Goal: Task Accomplishment & Management: Manage account settings

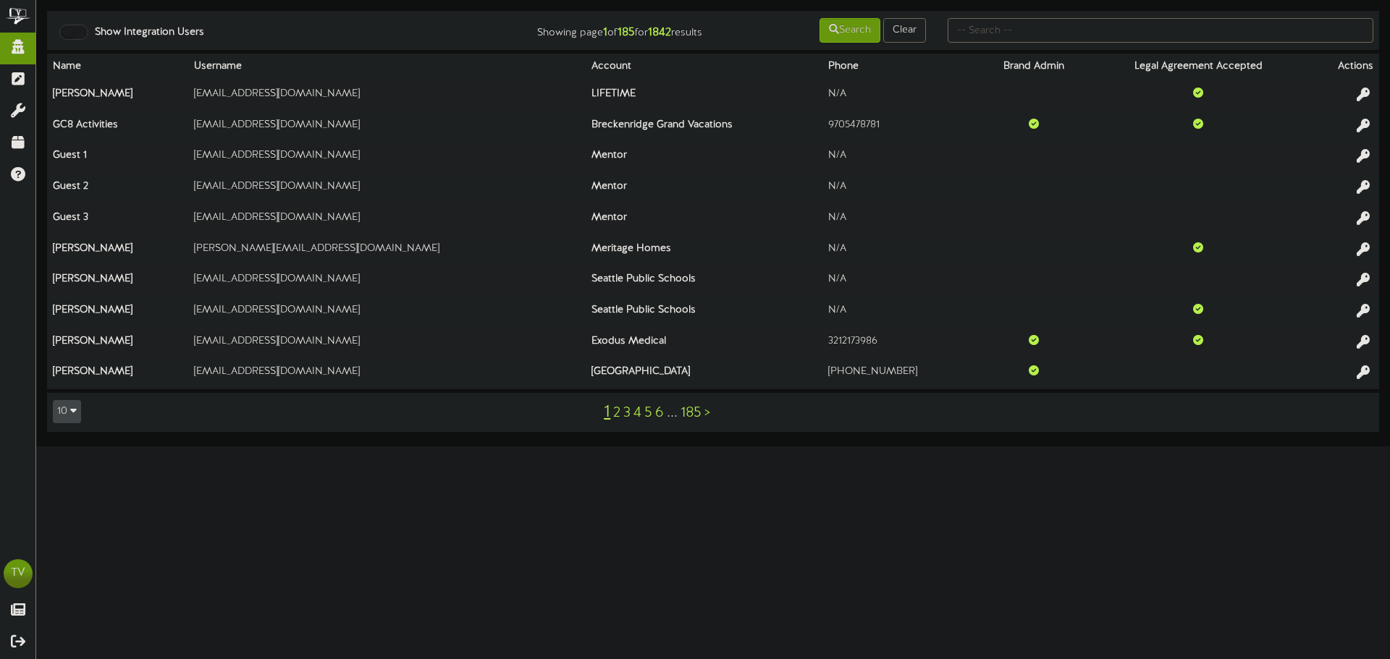
click at [543, 446] on div "Show Integration Users Showing page 1 of 185 for 1842 results Search Clear Name…" at bounding box center [713, 229] width 1354 height 436
click at [979, 33] on input "text" at bounding box center [1160, 30] width 426 height 25
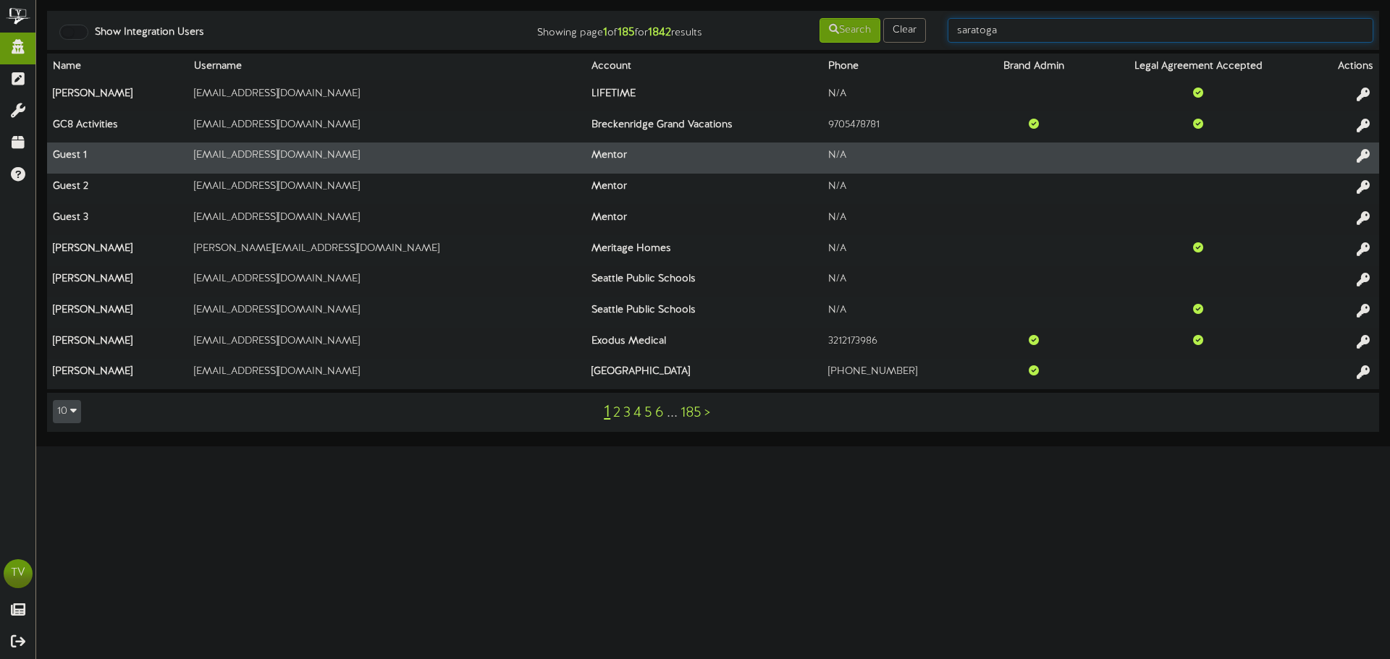
type input "saratoga"
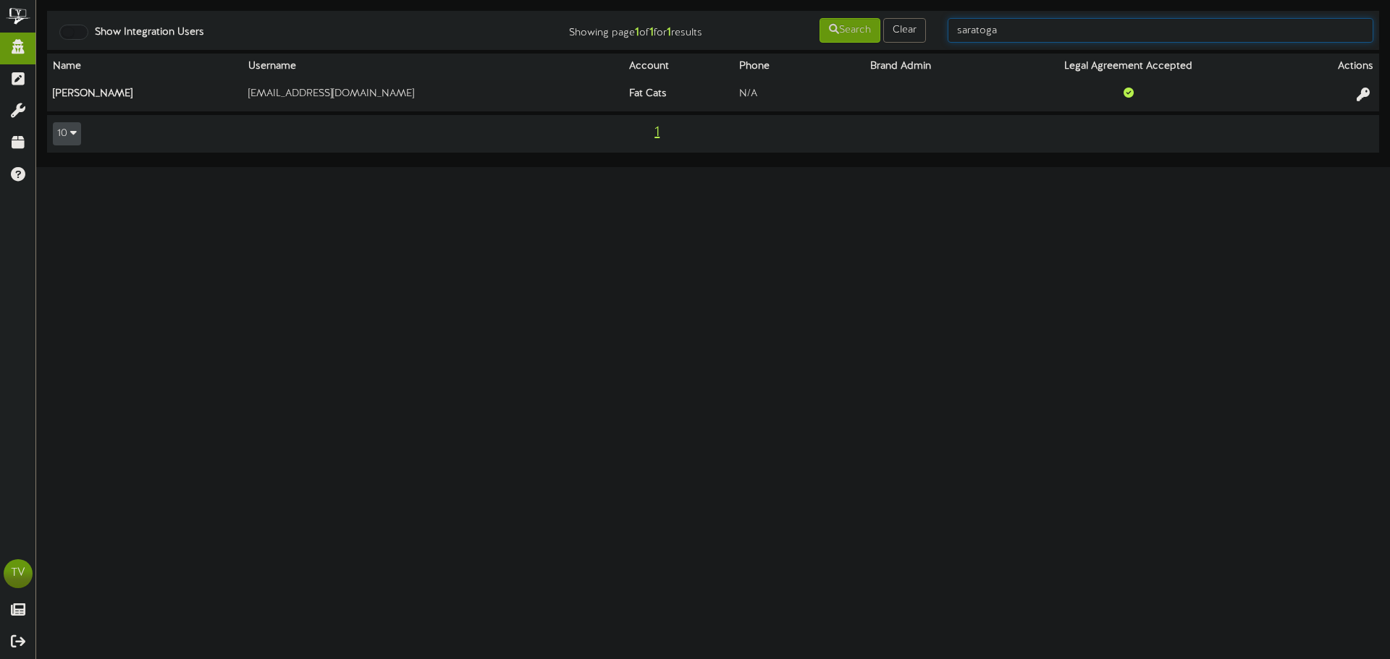
click at [994, 29] on input "saratoga" at bounding box center [1160, 30] width 426 height 25
click at [994, 30] on input "saratoga" at bounding box center [1160, 30] width 426 height 25
type input "gentry"
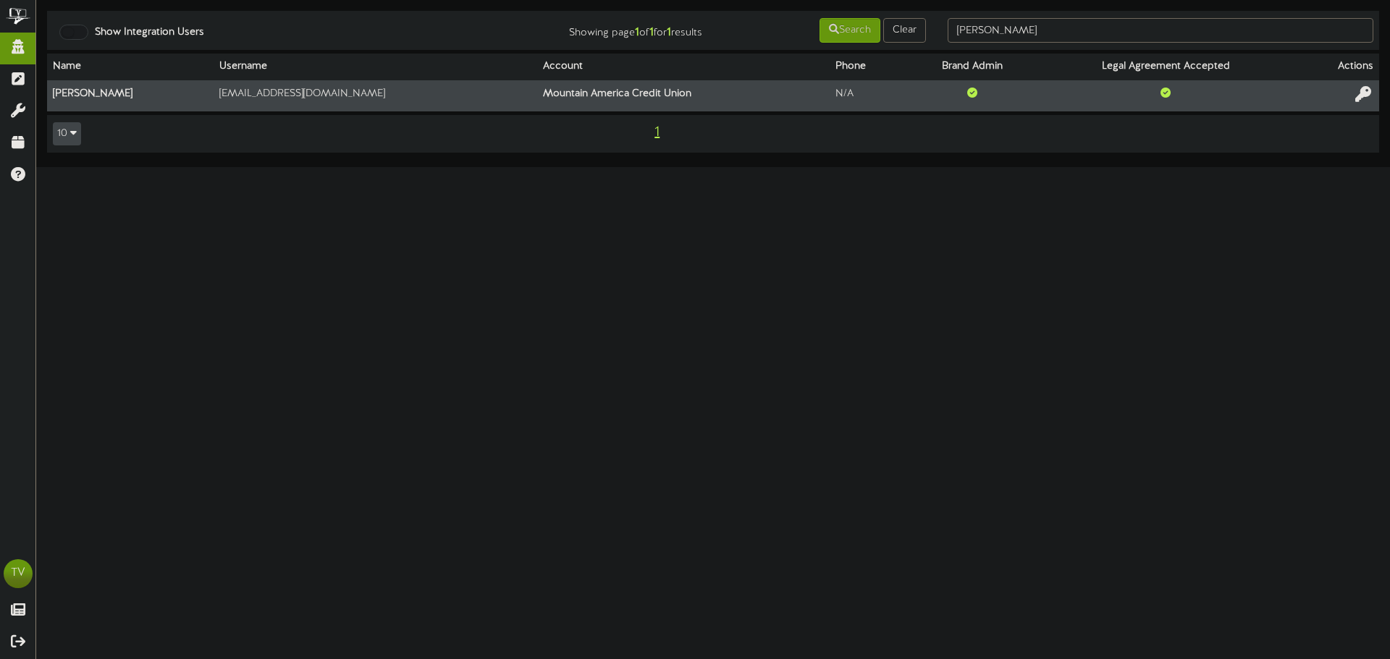
click at [1357, 96] on icon at bounding box center [1363, 94] width 16 height 16
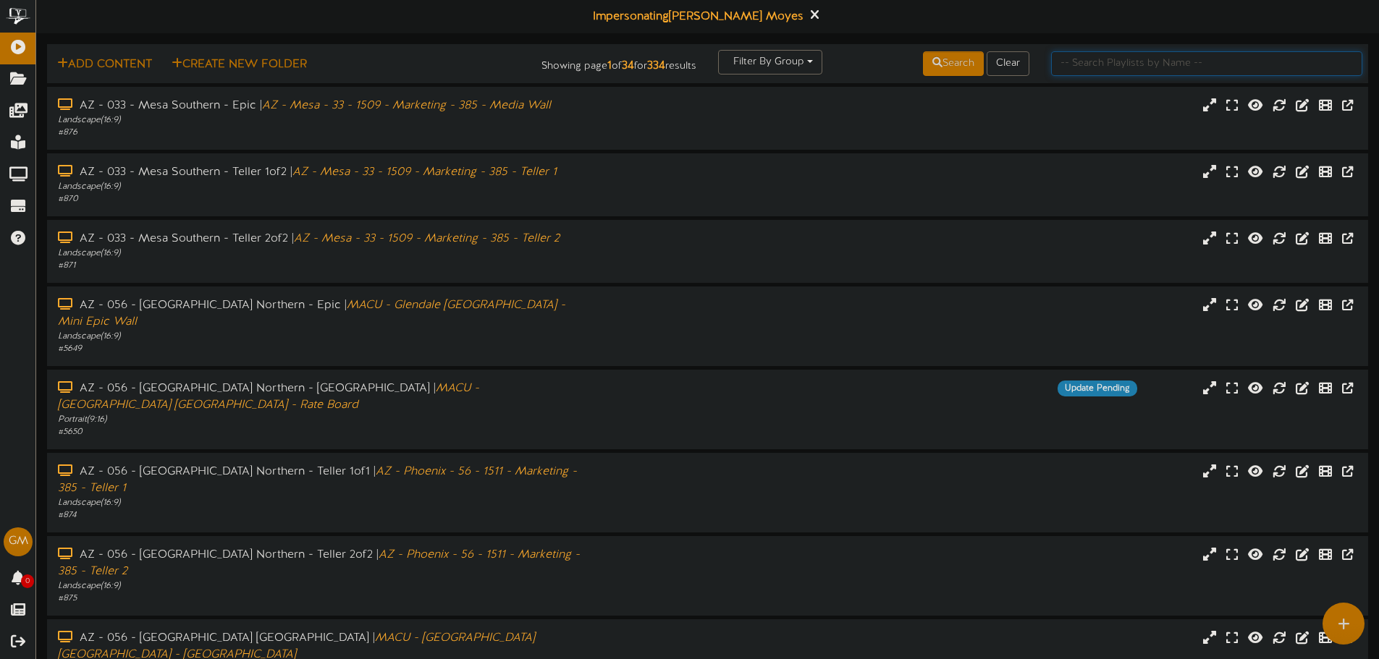
click at [1102, 72] on input "text" at bounding box center [1206, 63] width 311 height 25
type input "saratoga"
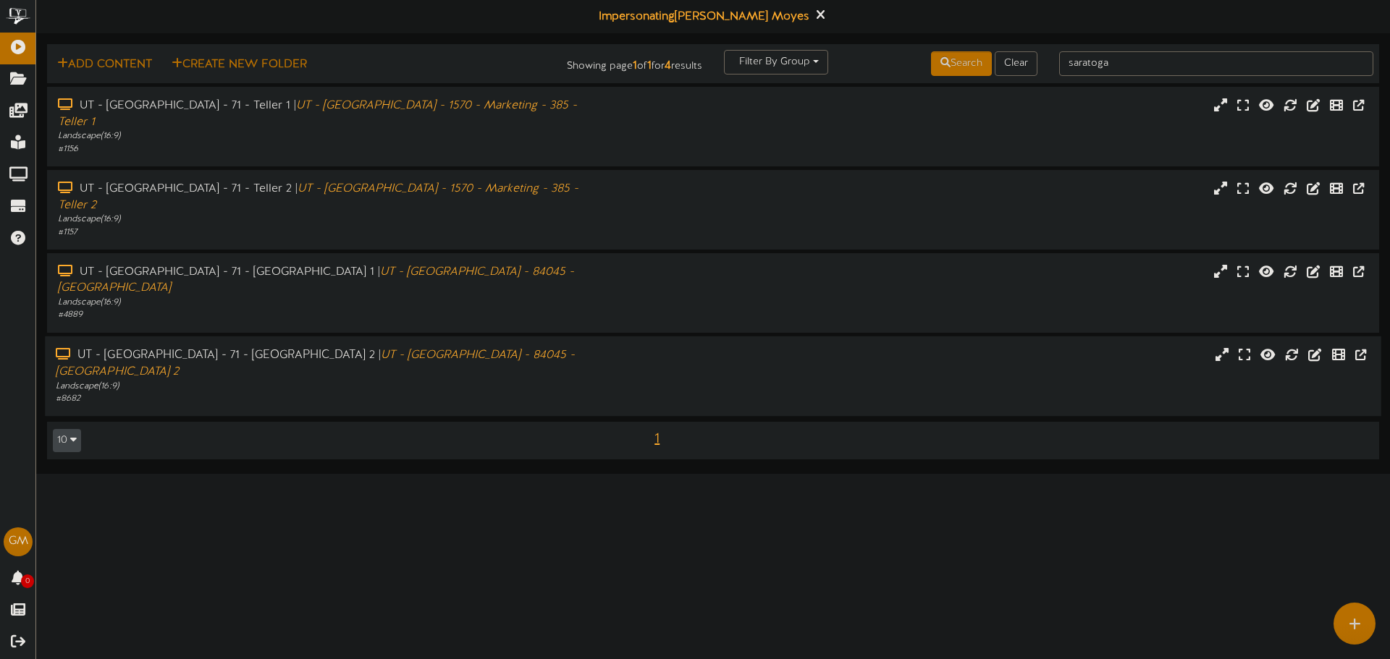
click at [379, 393] on div "# 8682" at bounding box center [323, 399] width 535 height 12
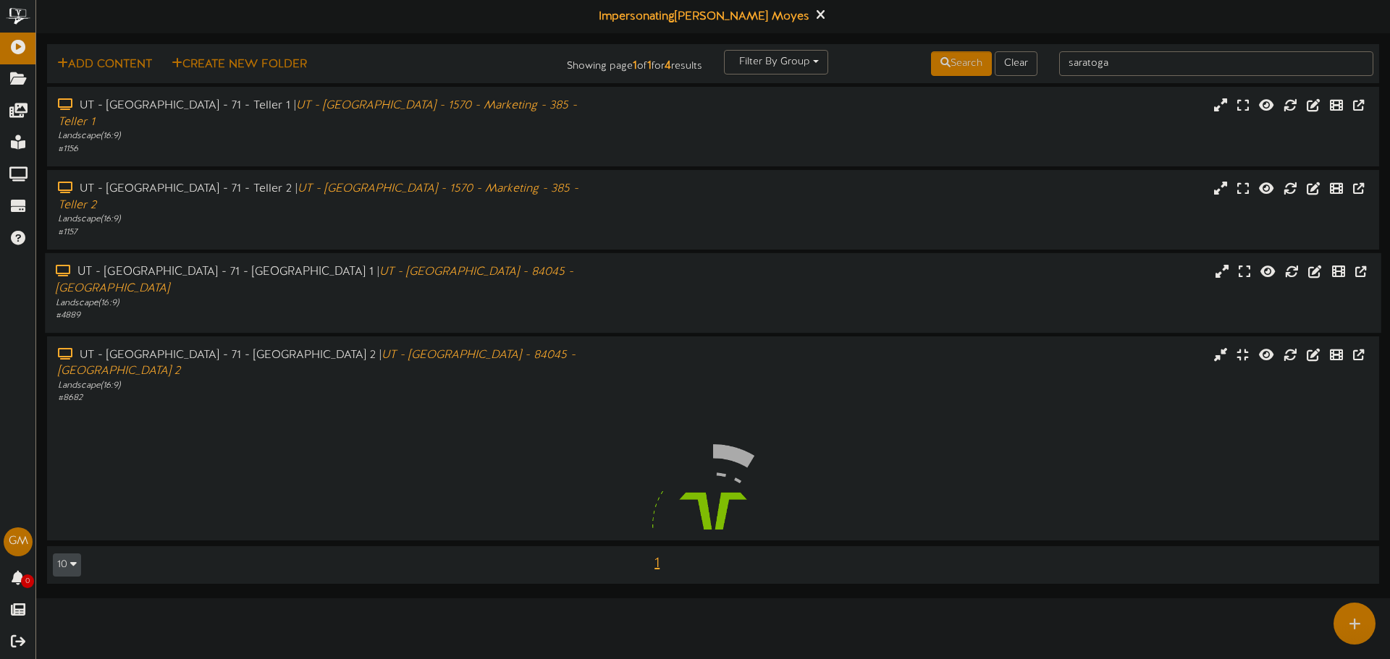
click at [420, 310] on div "# 4889" at bounding box center [323, 316] width 535 height 12
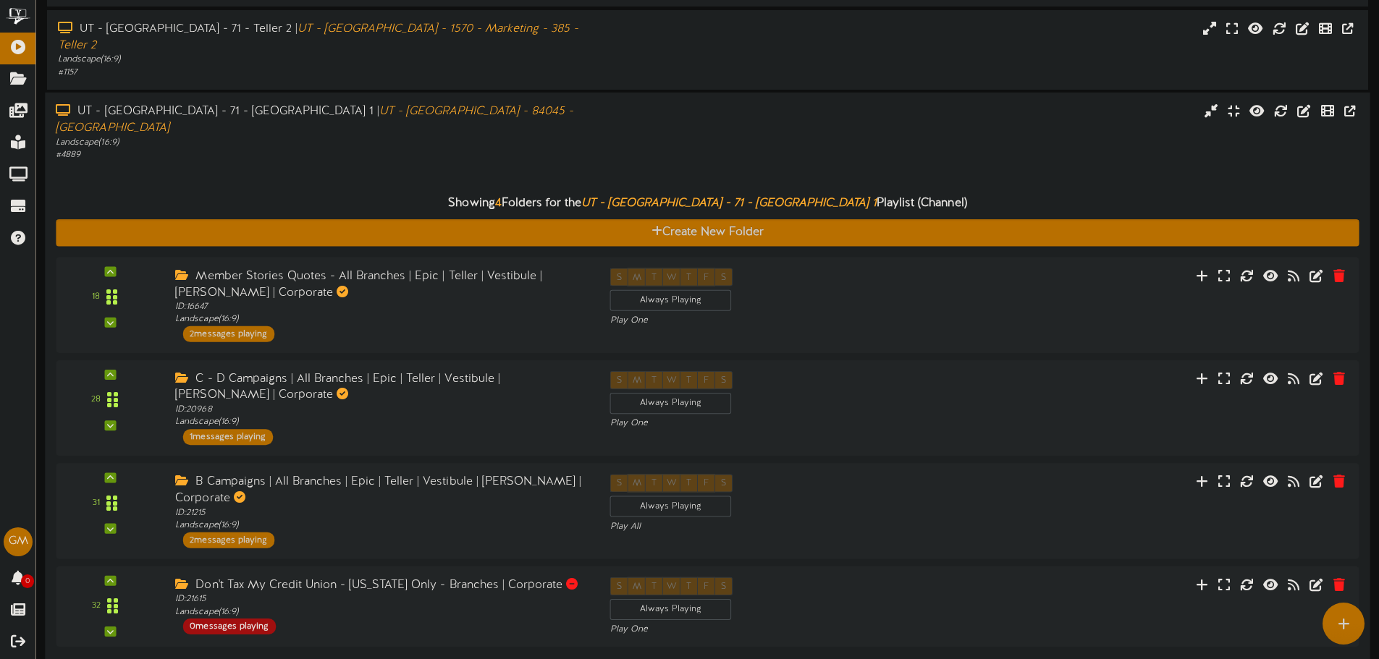
scroll to position [69, 0]
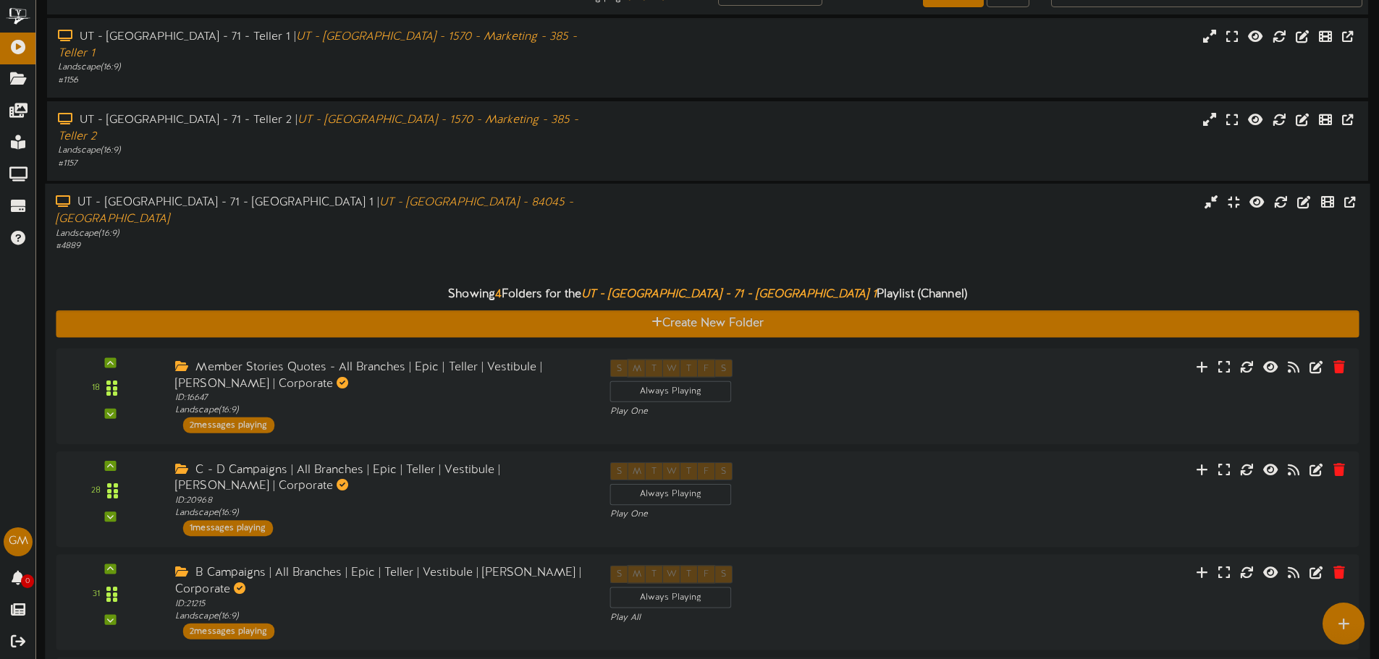
click at [261, 183] on div "UT - Saratoga Springs - 71 - Vestibule 1 | UT - Saratoga Springs Crossroads - 8…" at bounding box center [707, 469] width 1325 height 573
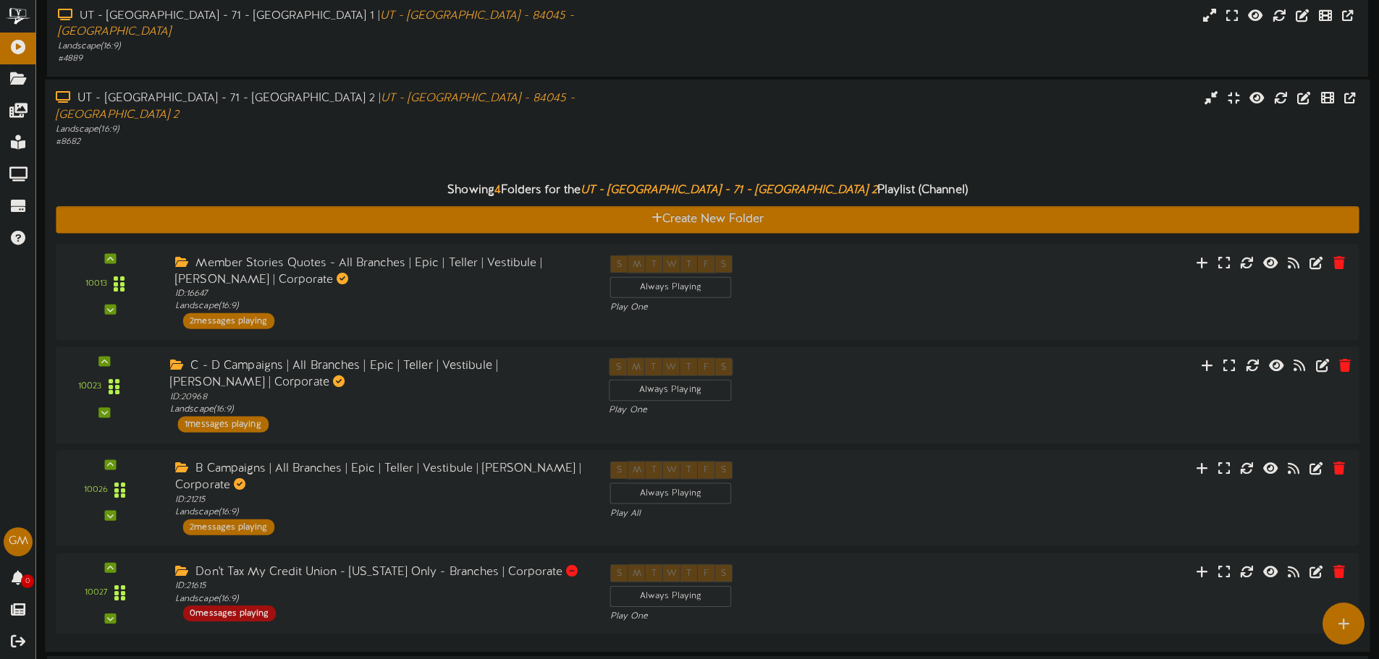
scroll to position [184, 0]
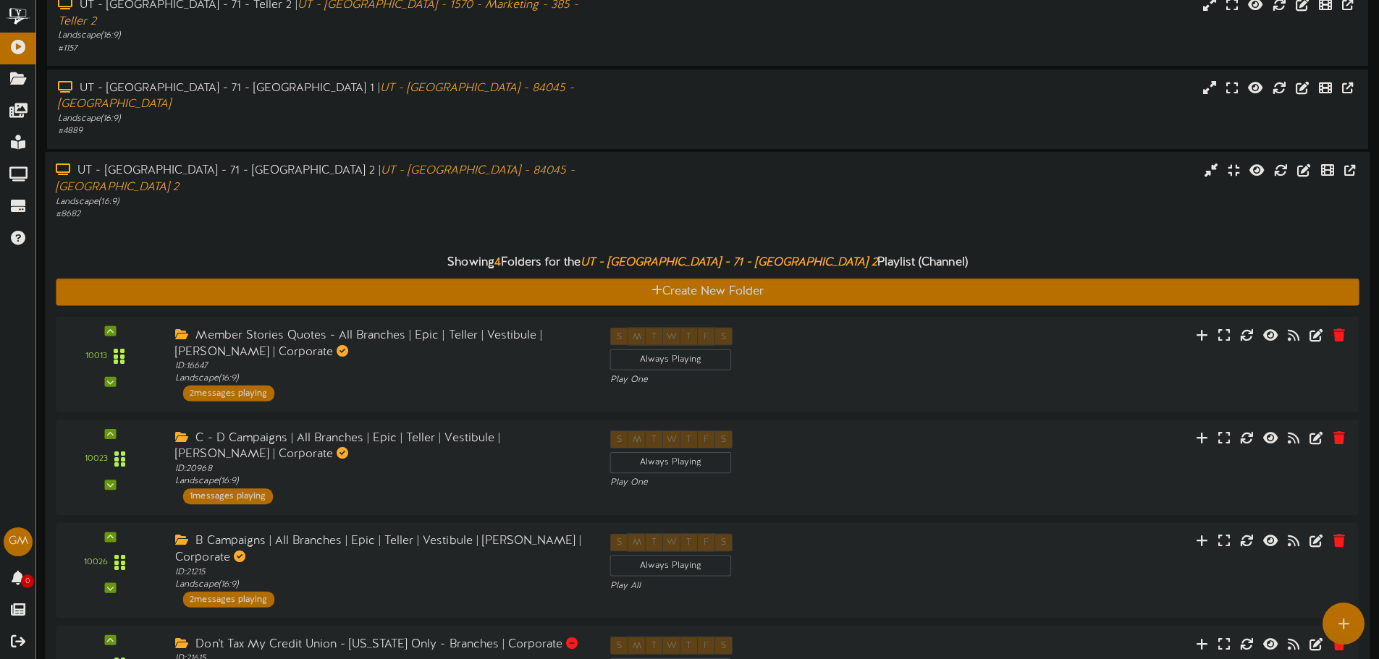
click at [269, 99] on div "UT - Saratoga Springs - 71 - Vestibule 1 | UT - Saratoga Springs Crossroads - 8…" at bounding box center [707, 109] width 1321 height 80
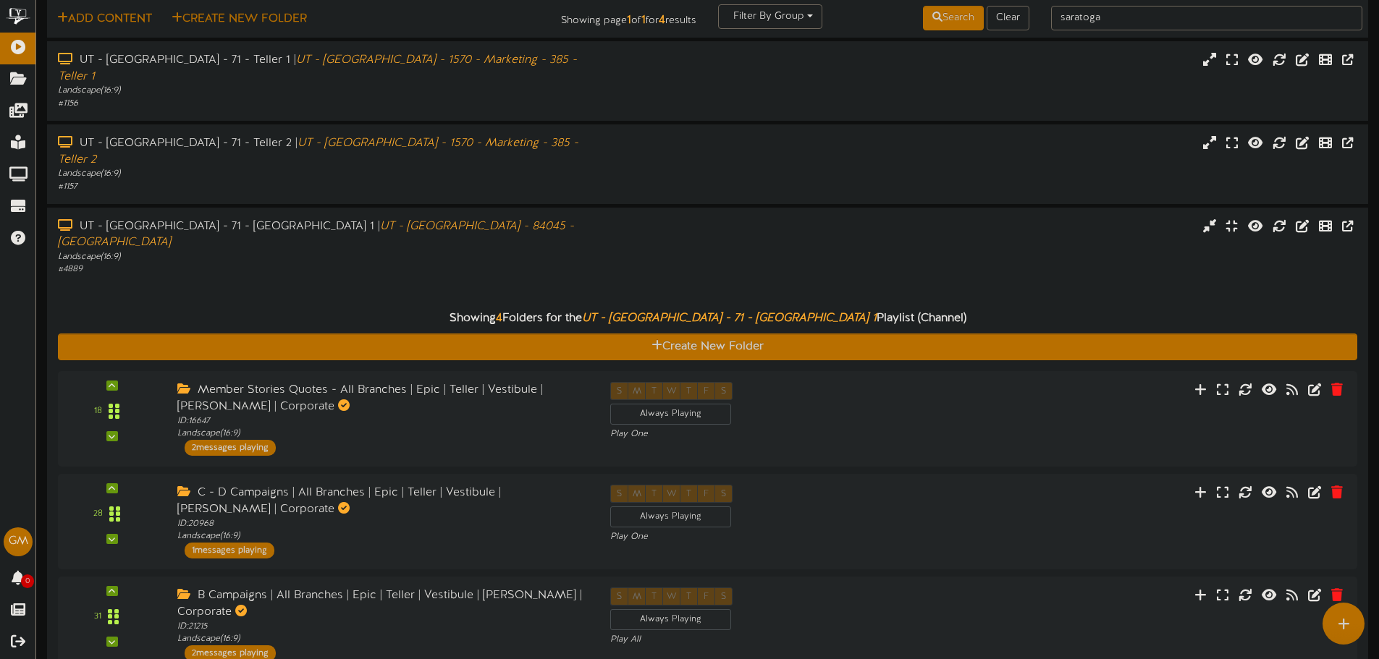
scroll to position [39, 0]
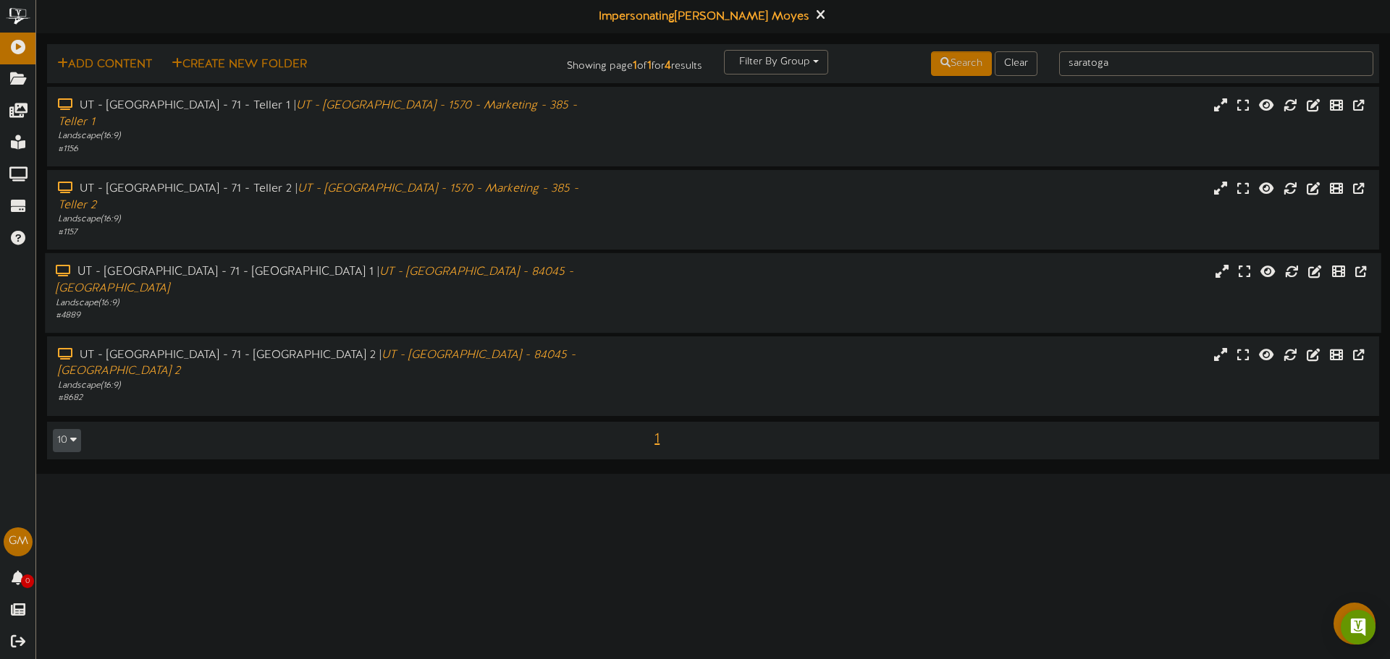
click at [272, 283] on div "UT - [GEOGRAPHIC_DATA] - 71 - [GEOGRAPHIC_DATA] 1 | [GEOGRAPHIC_DATA] - [GEOGRA…" at bounding box center [713, 293] width 1336 height 80
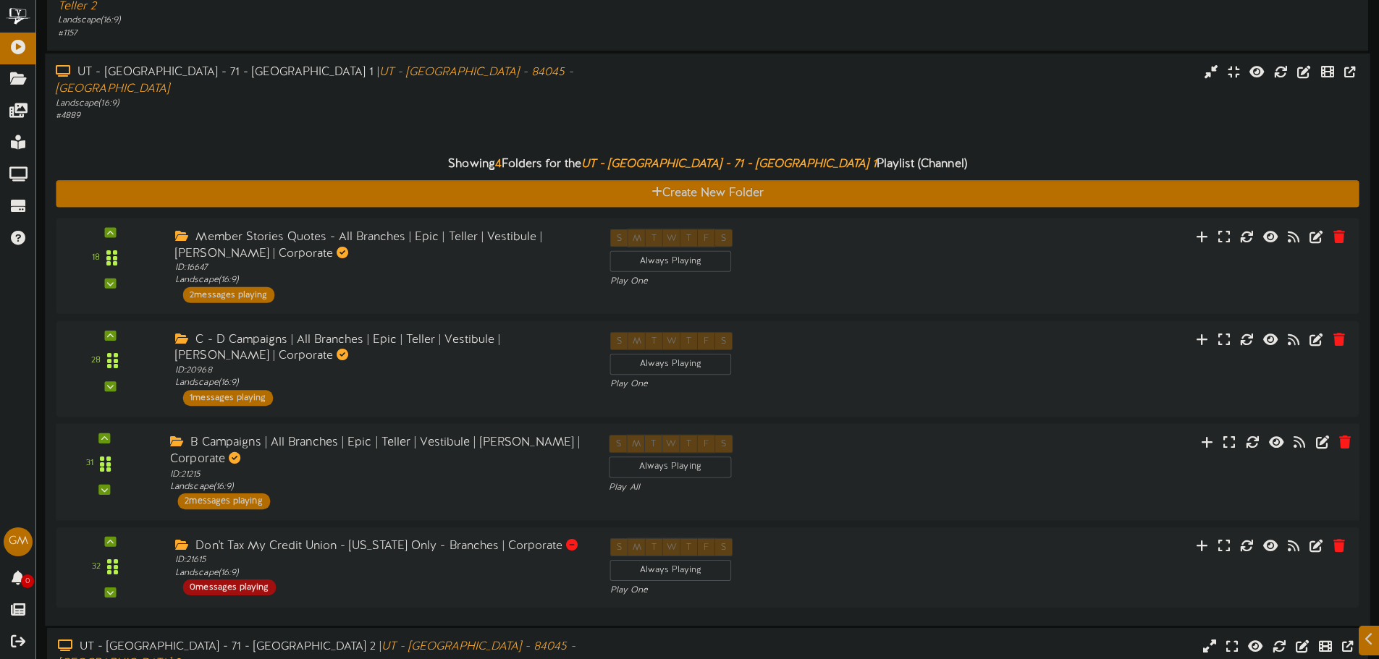
scroll to position [256, 0]
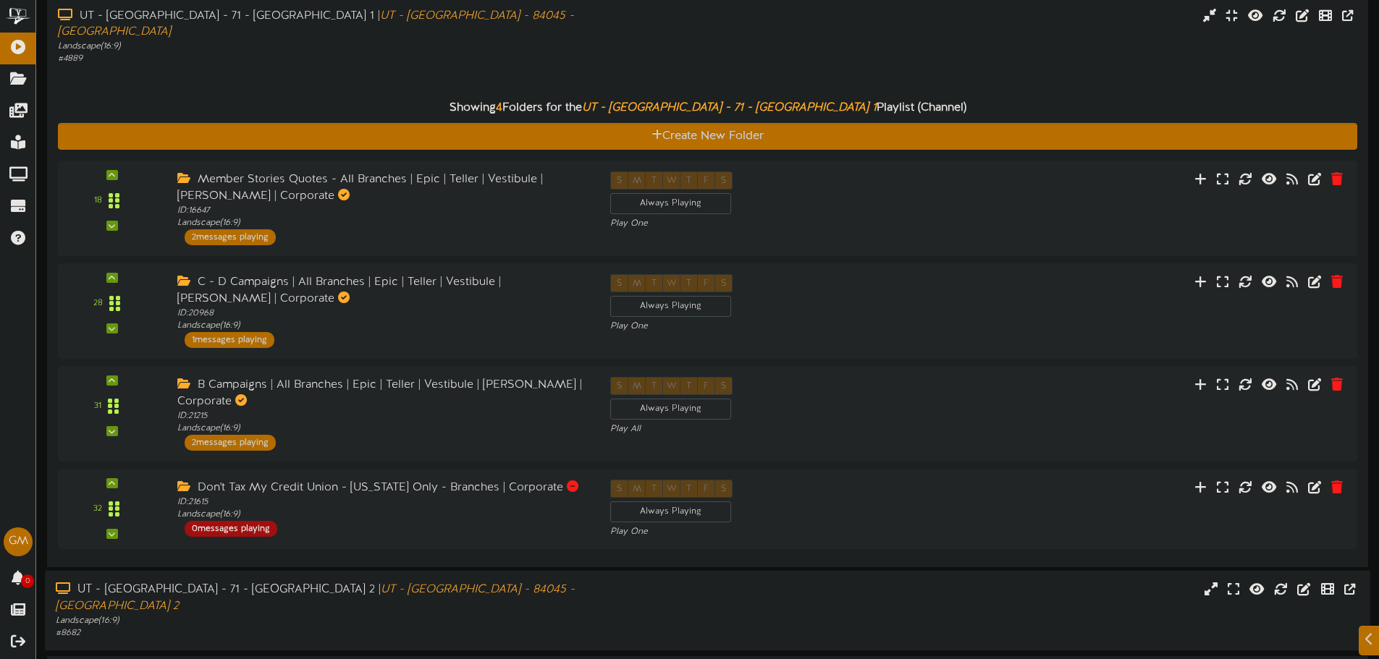
click at [176, 582] on div "UT - Saratoga Springs - 71 - Vestibule 2 | UT - Saratoga Springs Crossroads - 8…" at bounding box center [321, 598] width 531 height 33
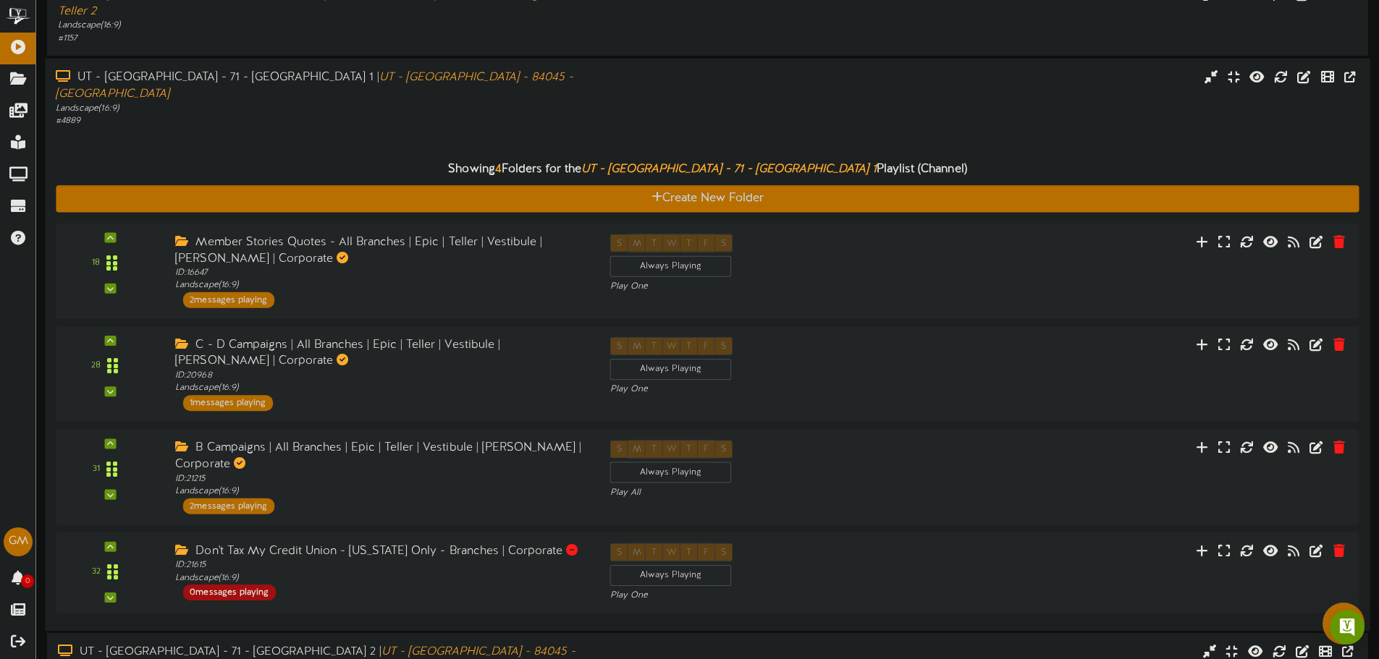
scroll to position [169, 0]
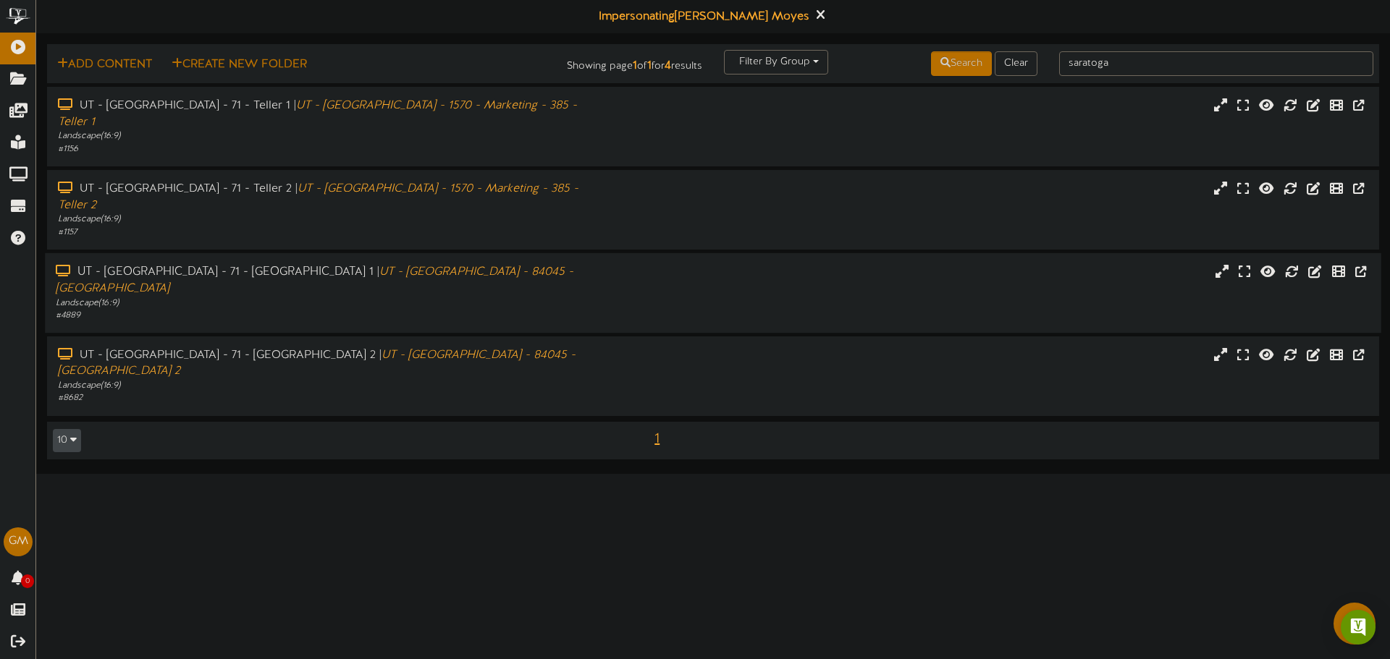
click at [231, 264] on div "UT - [GEOGRAPHIC_DATA] - 71 - [GEOGRAPHIC_DATA] 1 | [GEOGRAPHIC_DATA] - [GEOGRA…" at bounding box center [323, 280] width 535 height 33
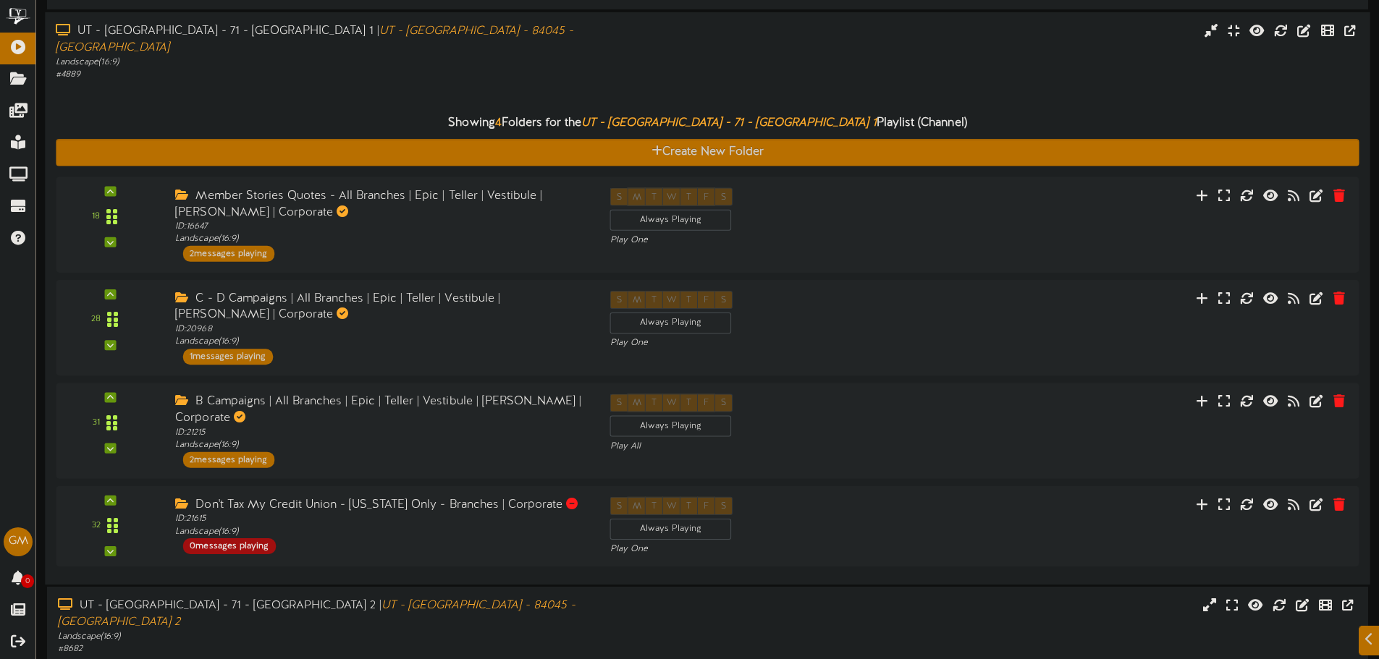
scroll to position [256, 0]
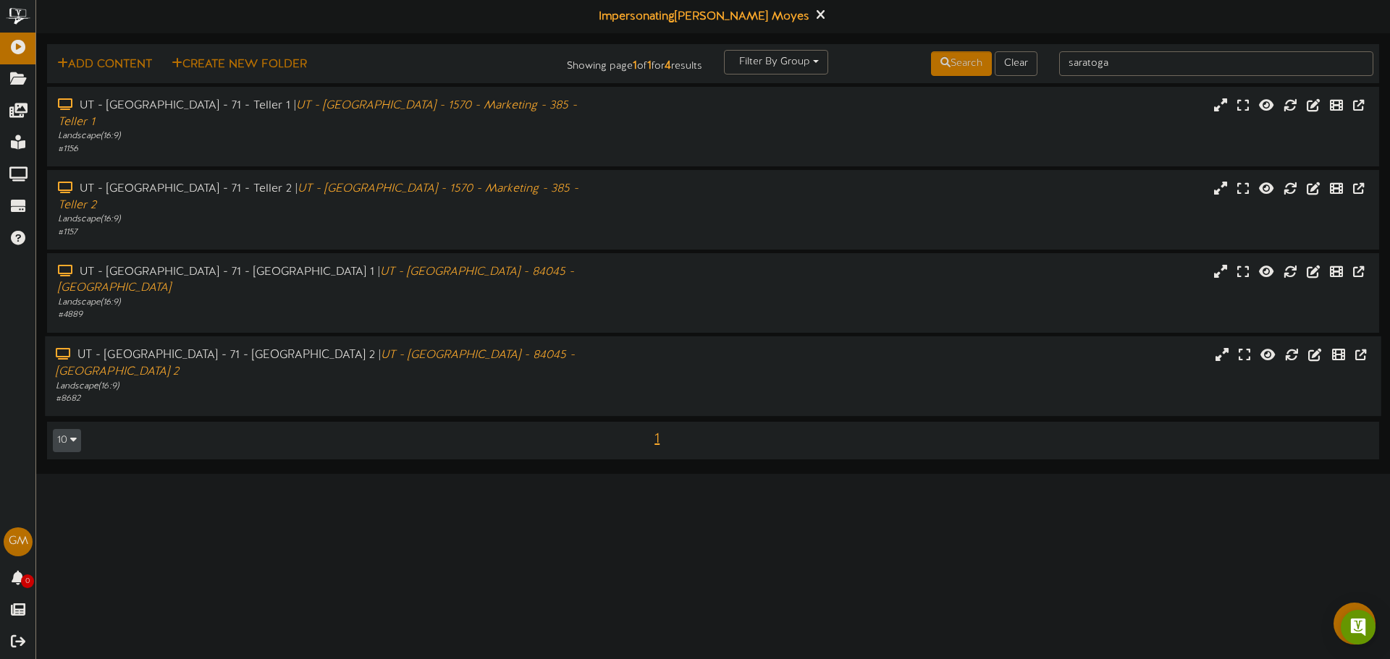
click at [295, 336] on div "UT - Saratoga Springs - 71 - Vestibule 2 | UT - Saratoga Springs Crossroads - 8…" at bounding box center [713, 376] width 1336 height 80
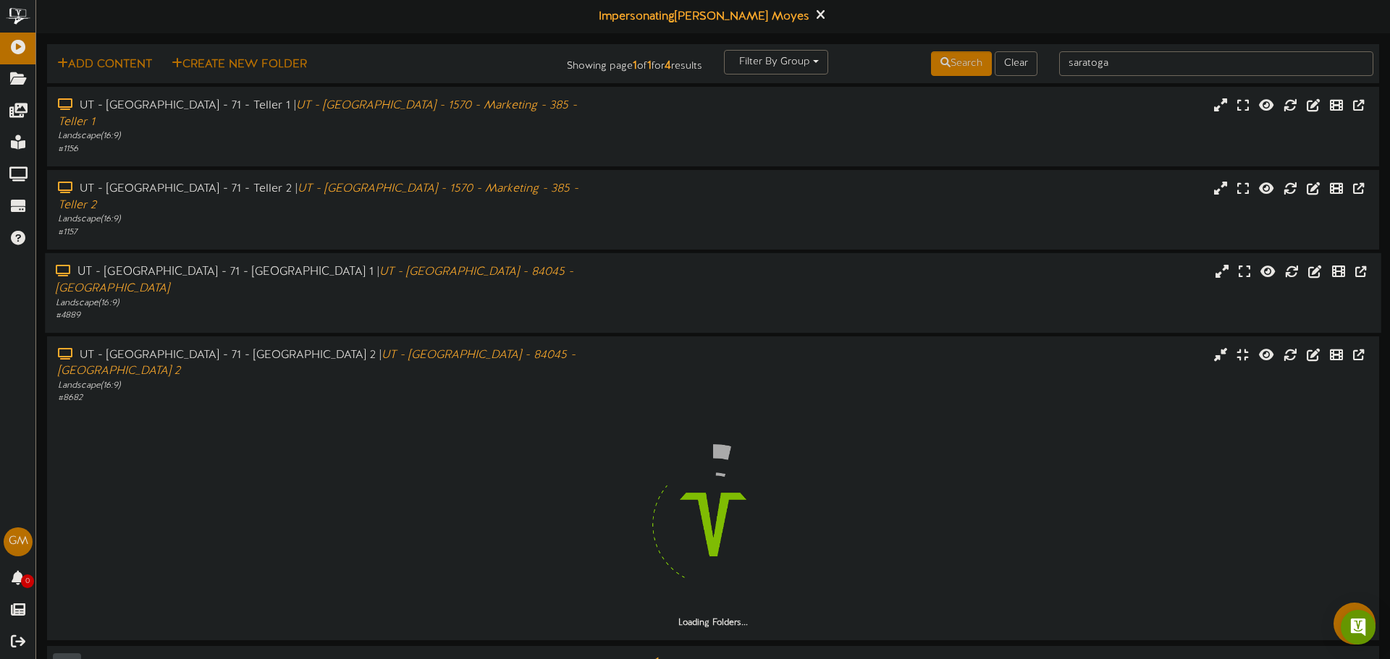
click at [291, 310] on div "# 4889" at bounding box center [323, 316] width 535 height 12
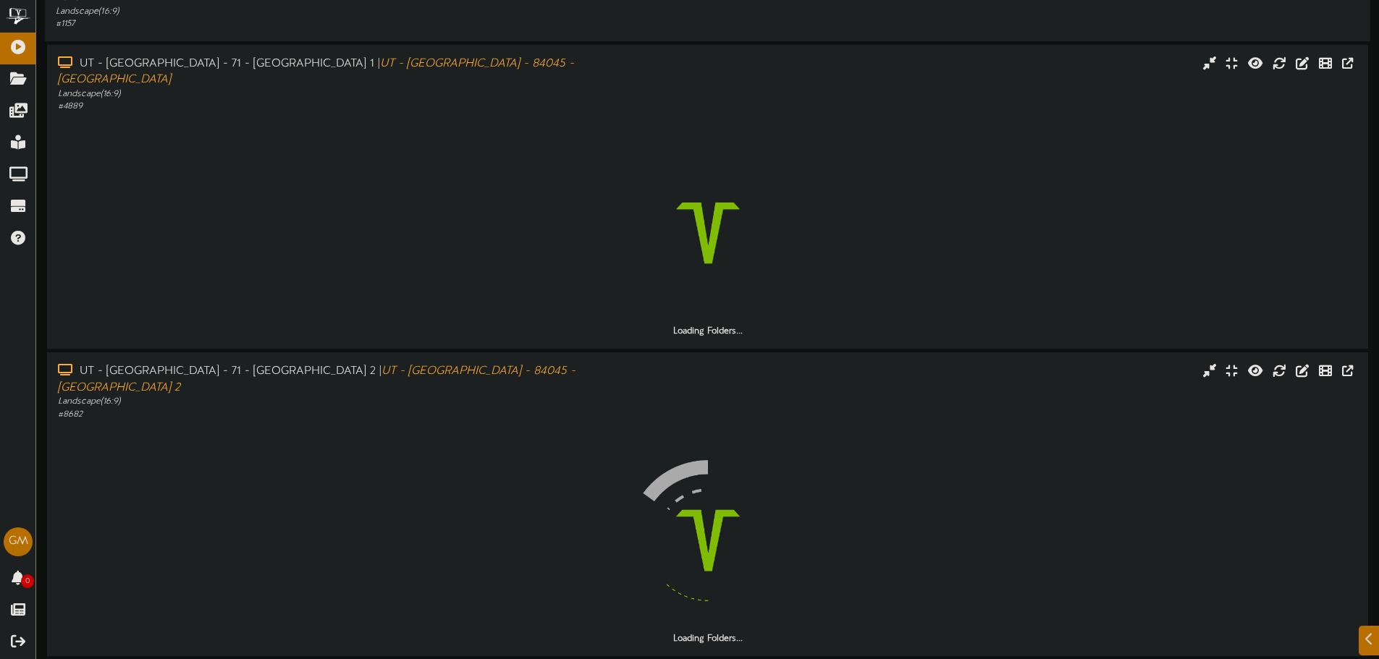
scroll to position [214, 0]
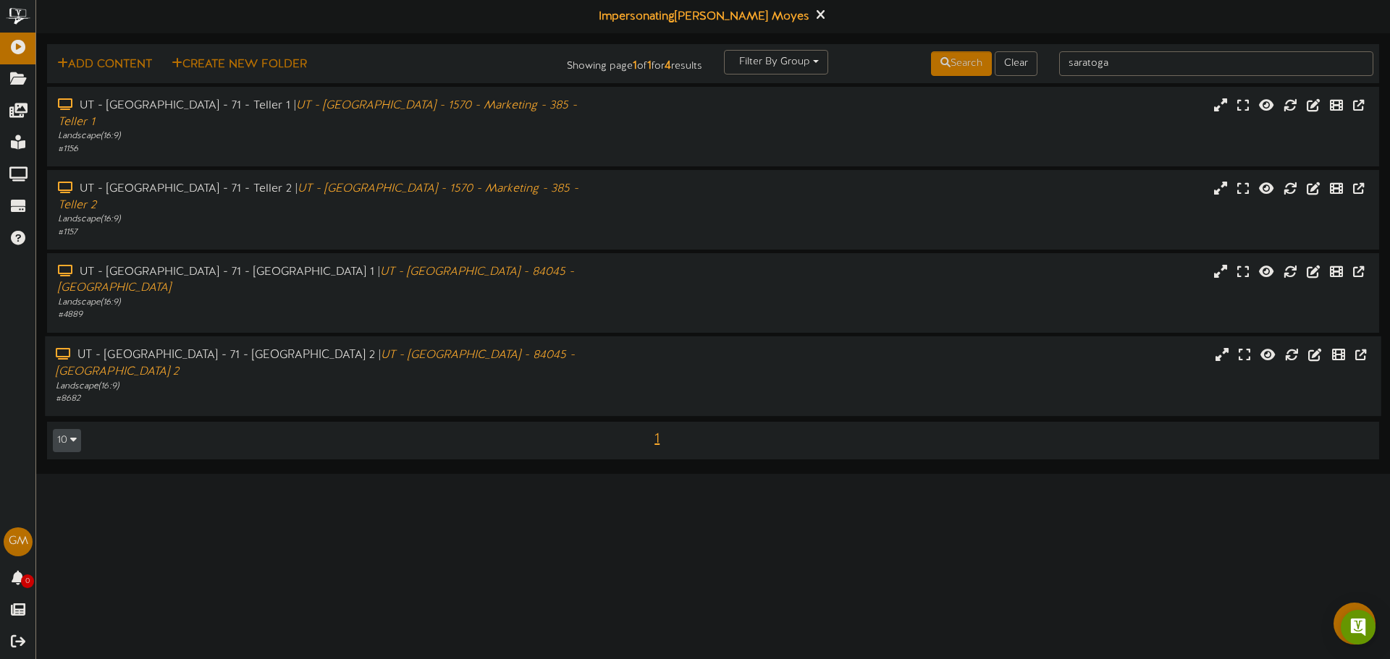
click at [220, 347] on div "UT - [GEOGRAPHIC_DATA] - 71 - [GEOGRAPHIC_DATA] 2 | [GEOGRAPHIC_DATA] - [GEOGRA…" at bounding box center [323, 363] width 535 height 33
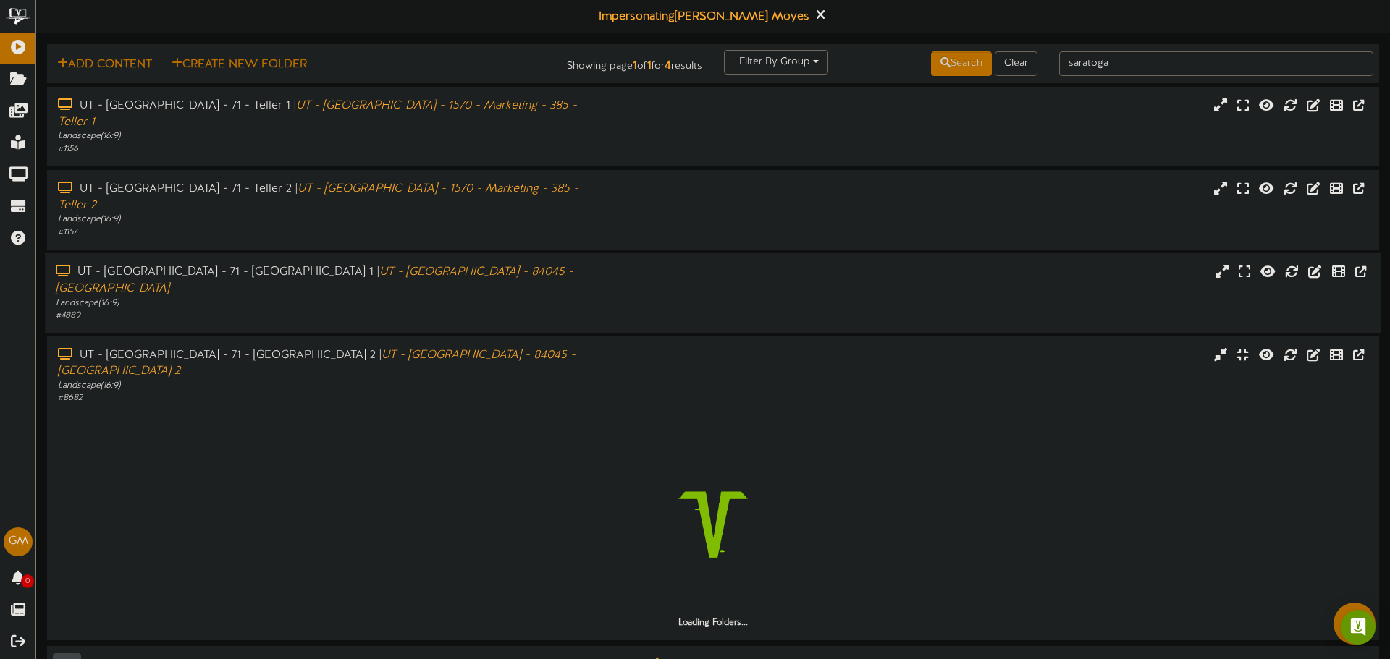
click at [235, 297] on div "Landscape ( 16:9 )" at bounding box center [323, 303] width 535 height 12
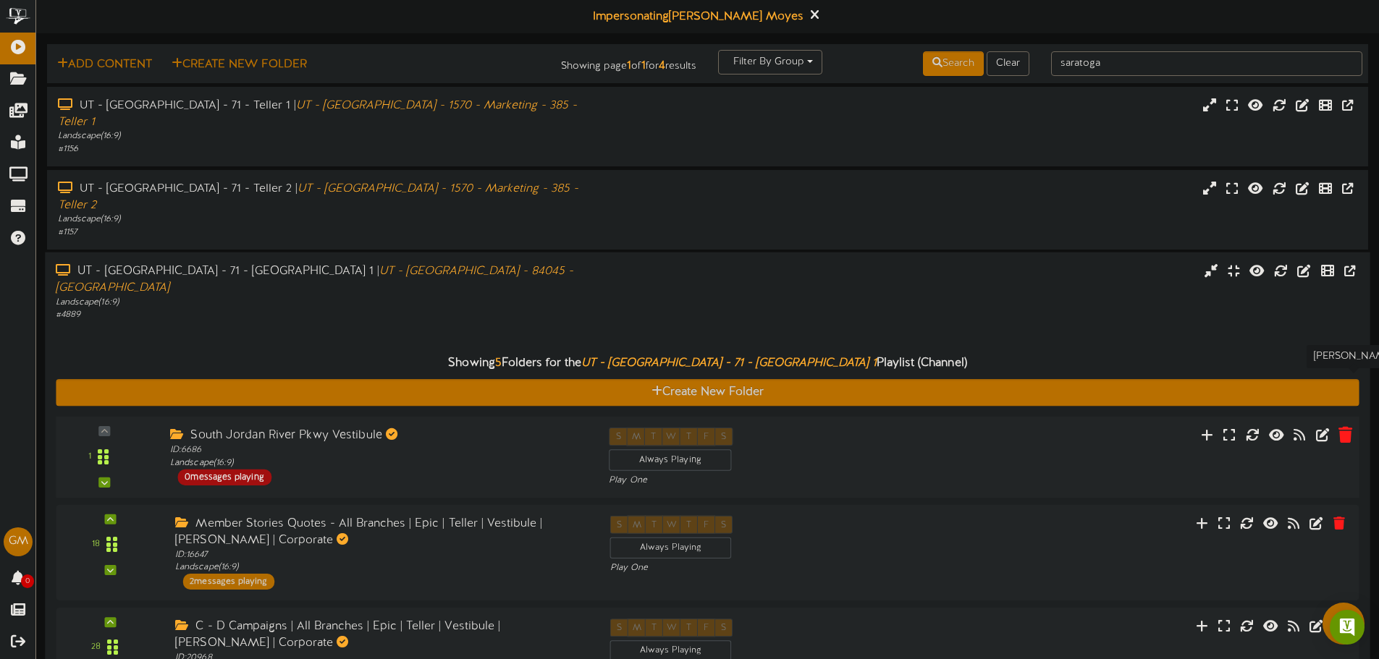
click at [1340, 426] on icon at bounding box center [1345, 434] width 14 height 16
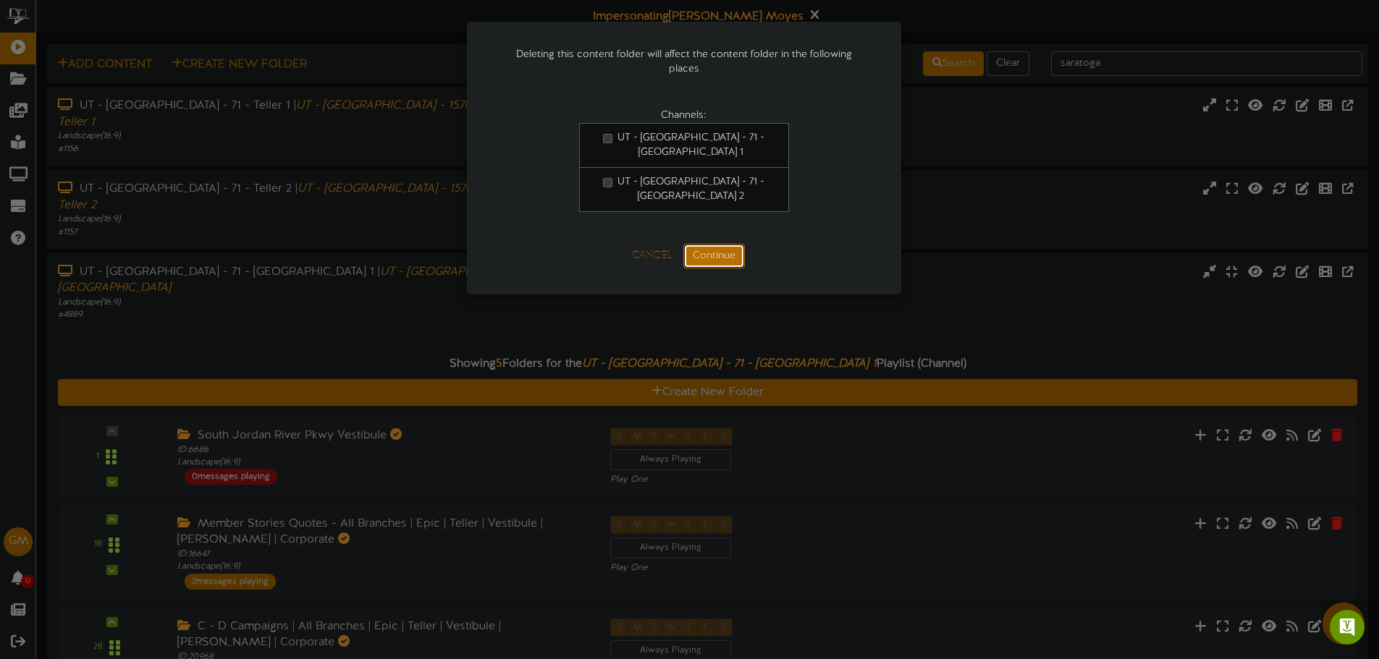
click at [708, 248] on button "Continue" at bounding box center [714, 256] width 62 height 25
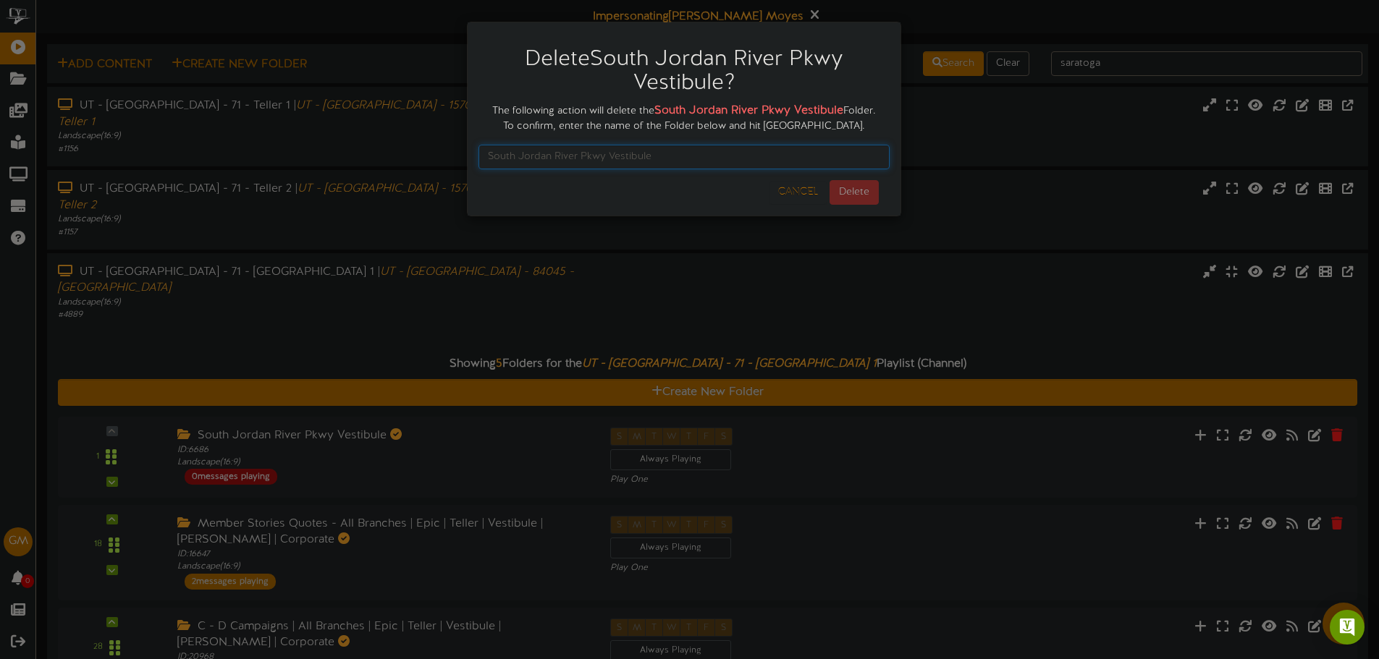
click at [643, 156] on input "text" at bounding box center [683, 157] width 411 height 25
type input "South Jordan River Pkwy Vestibule"
click at [848, 190] on button "Delete" at bounding box center [854, 192] width 49 height 25
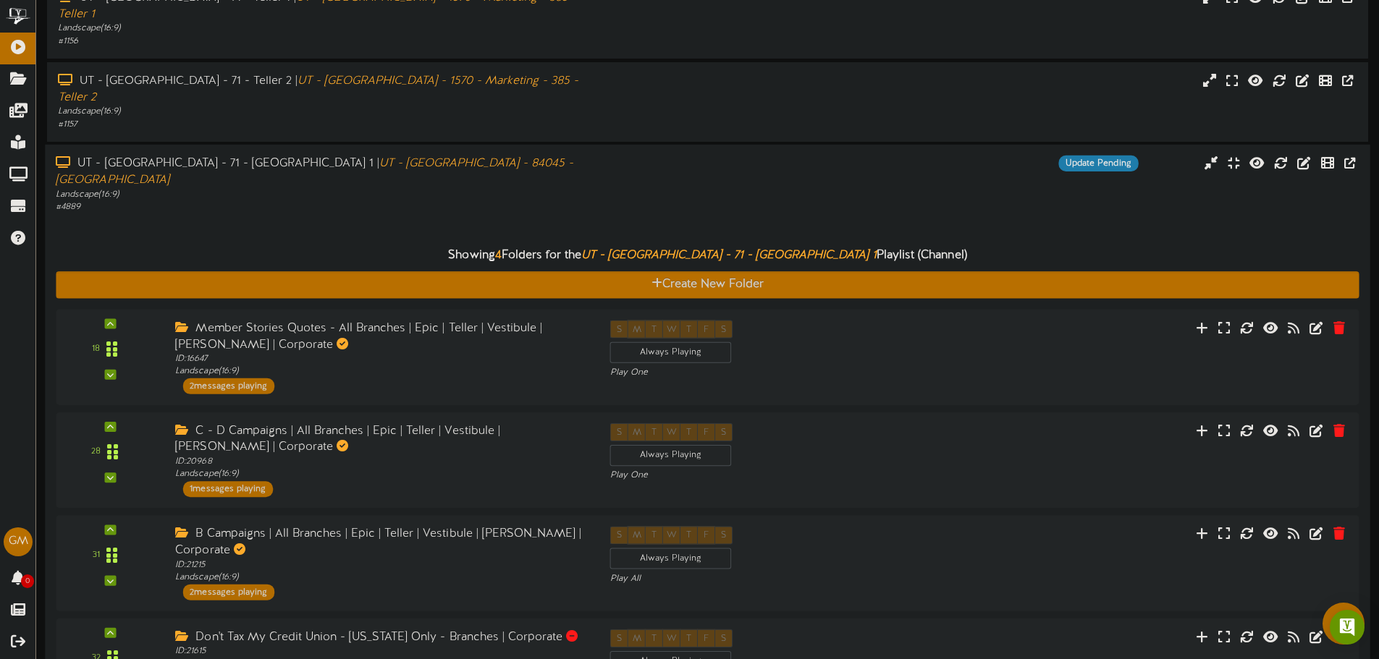
scroll to position [46, 0]
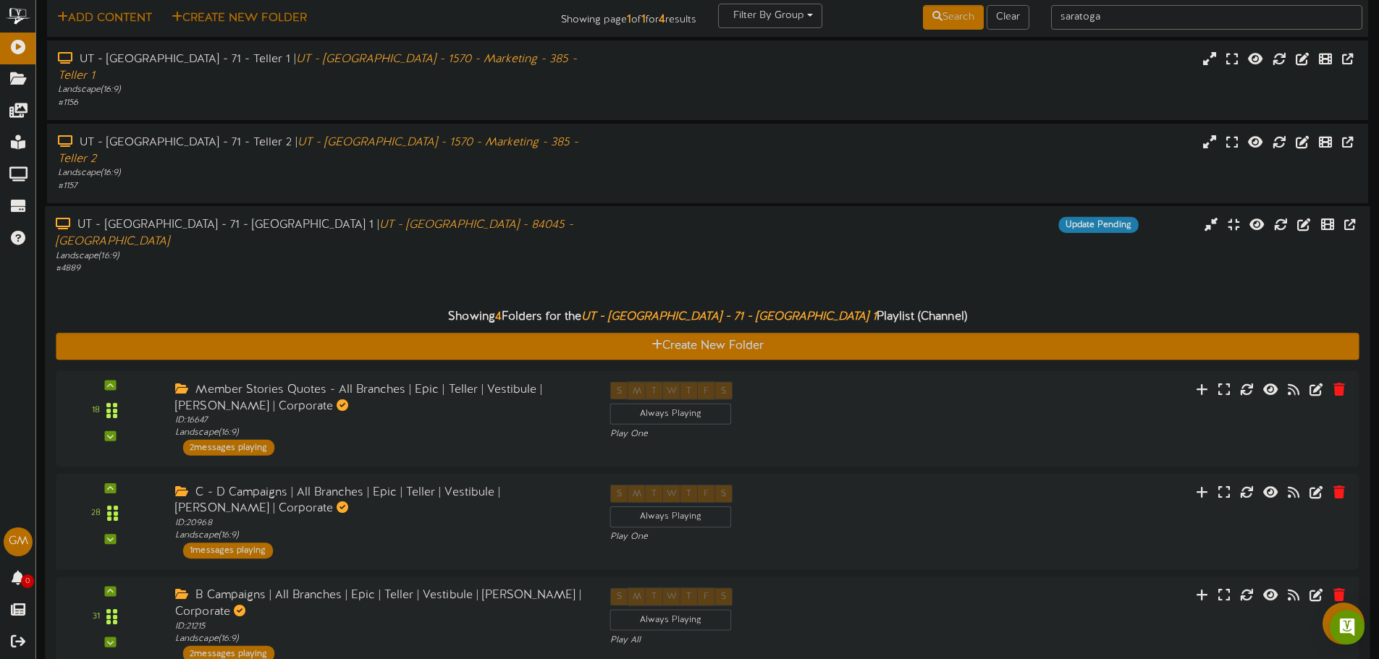
click at [441, 302] on div "Showing 4 Folders for the UT - [GEOGRAPHIC_DATA] - 71 - [GEOGRAPHIC_DATA] 1 Pla…" at bounding box center [707, 317] width 1325 height 31
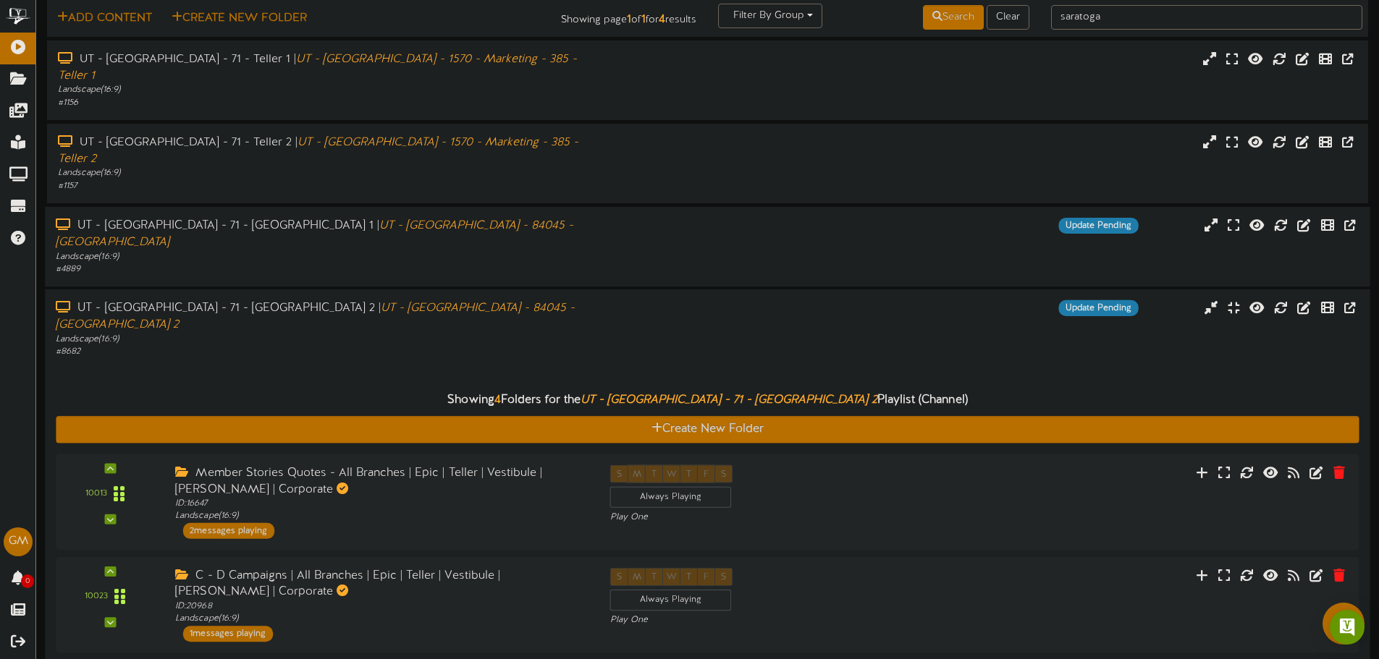
click at [345, 358] on div "Showing 4 Folders for the UT - [GEOGRAPHIC_DATA] - 71 - [GEOGRAPHIC_DATA] 2 Pla…" at bounding box center [707, 604] width 1303 height 493
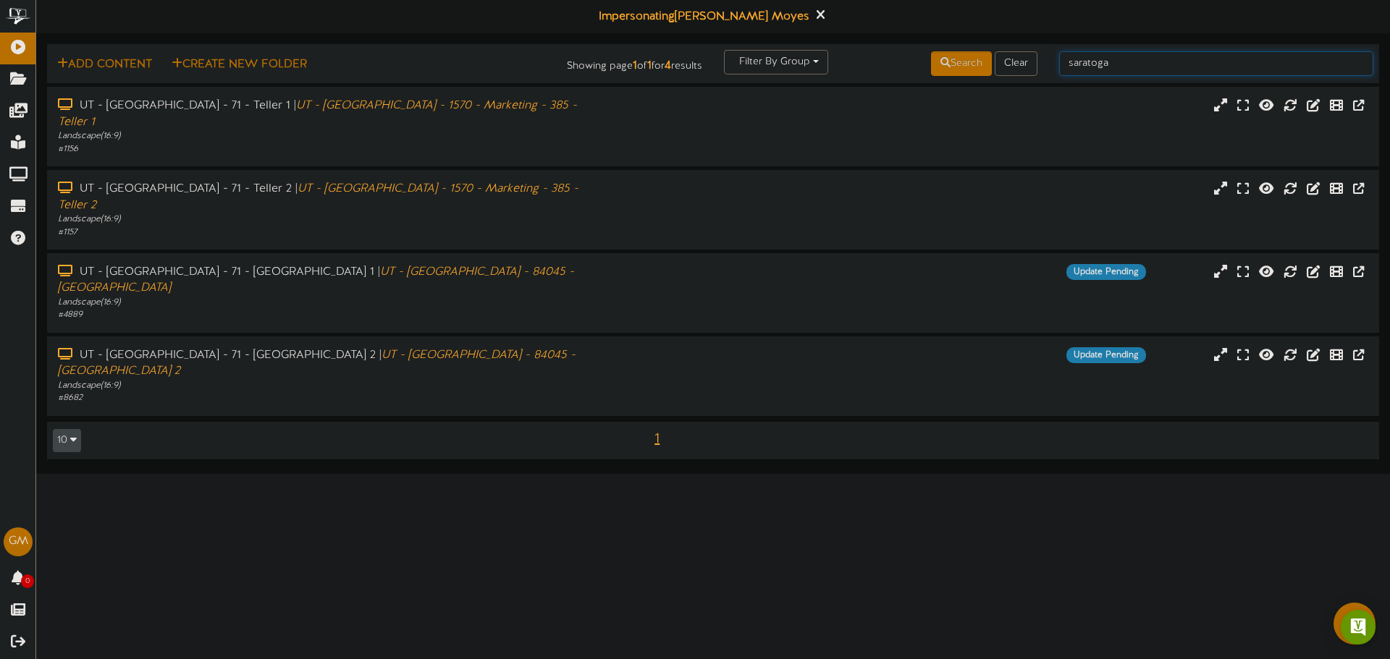
click at [1199, 68] on input "saratoga" at bounding box center [1216, 63] width 314 height 25
type input "santa"
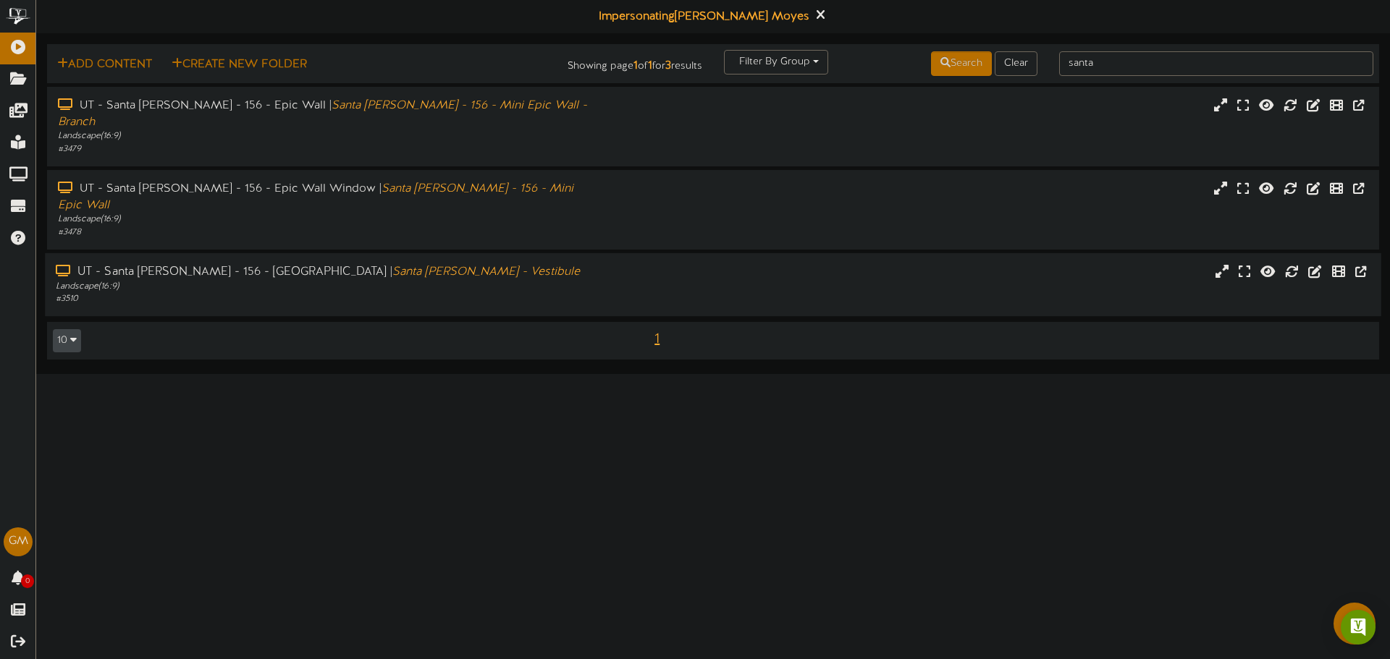
click at [372, 280] on div "Landscape ( 16:9 )" at bounding box center [323, 286] width 535 height 12
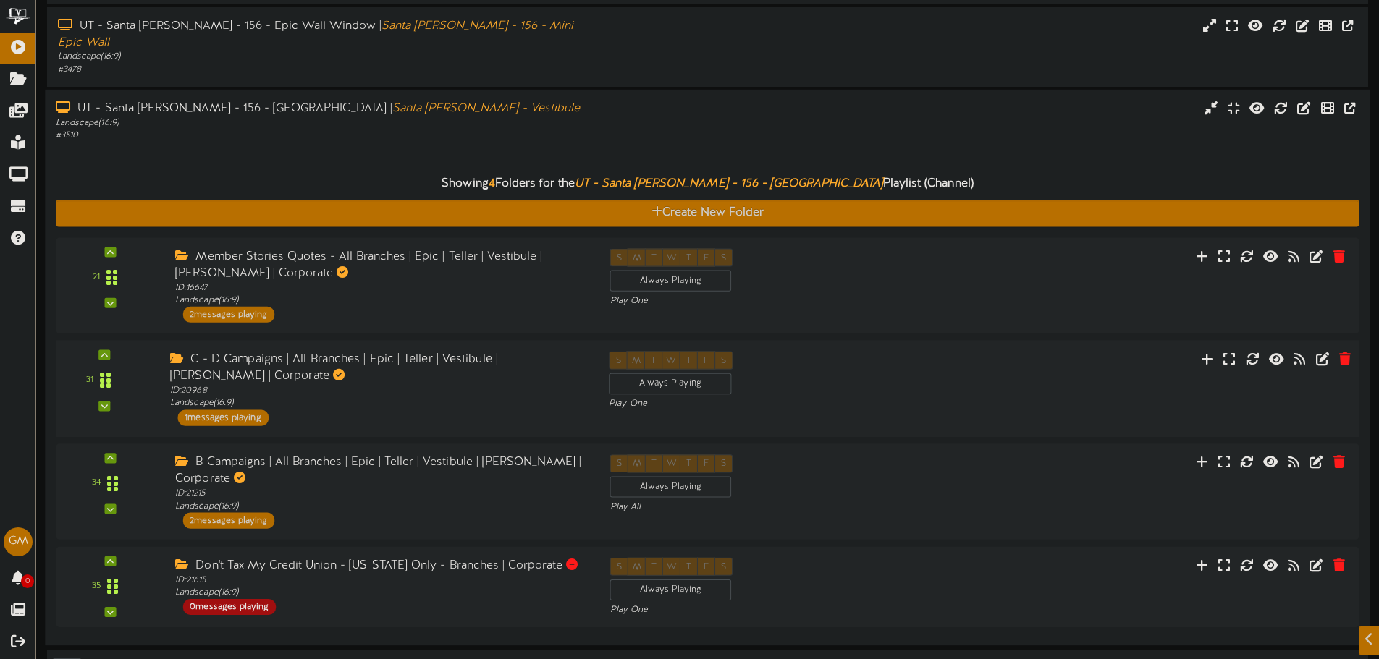
scroll to position [173, 0]
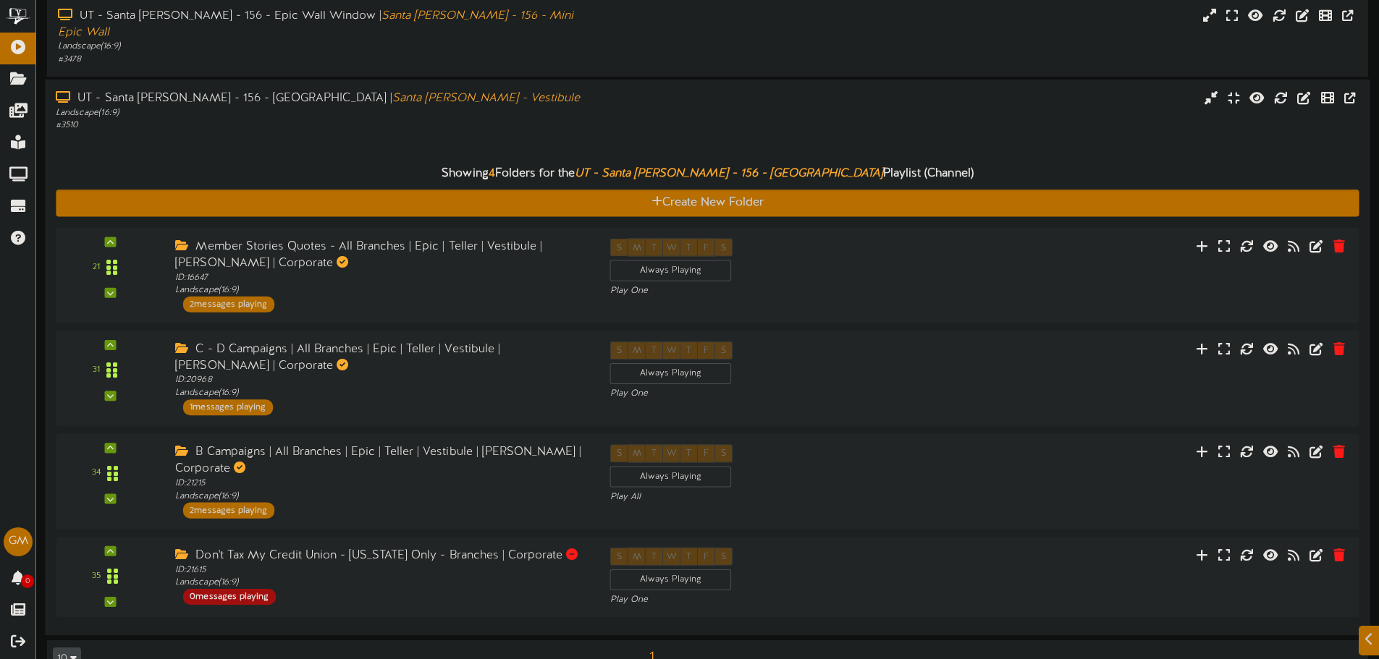
click at [233, 132] on div "Showing 4 Folders for the UT - Santa [PERSON_NAME] - 156 - Vestibule Playlist (…" at bounding box center [707, 378] width 1303 height 493
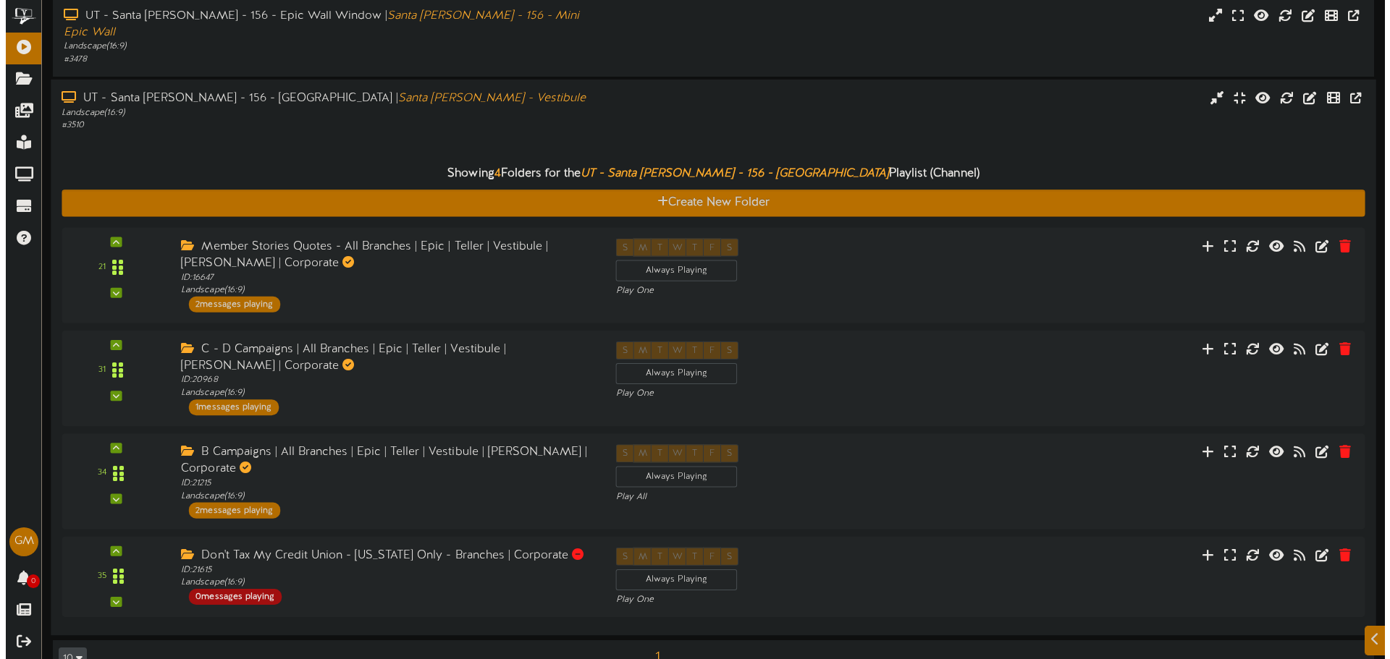
scroll to position [0, 0]
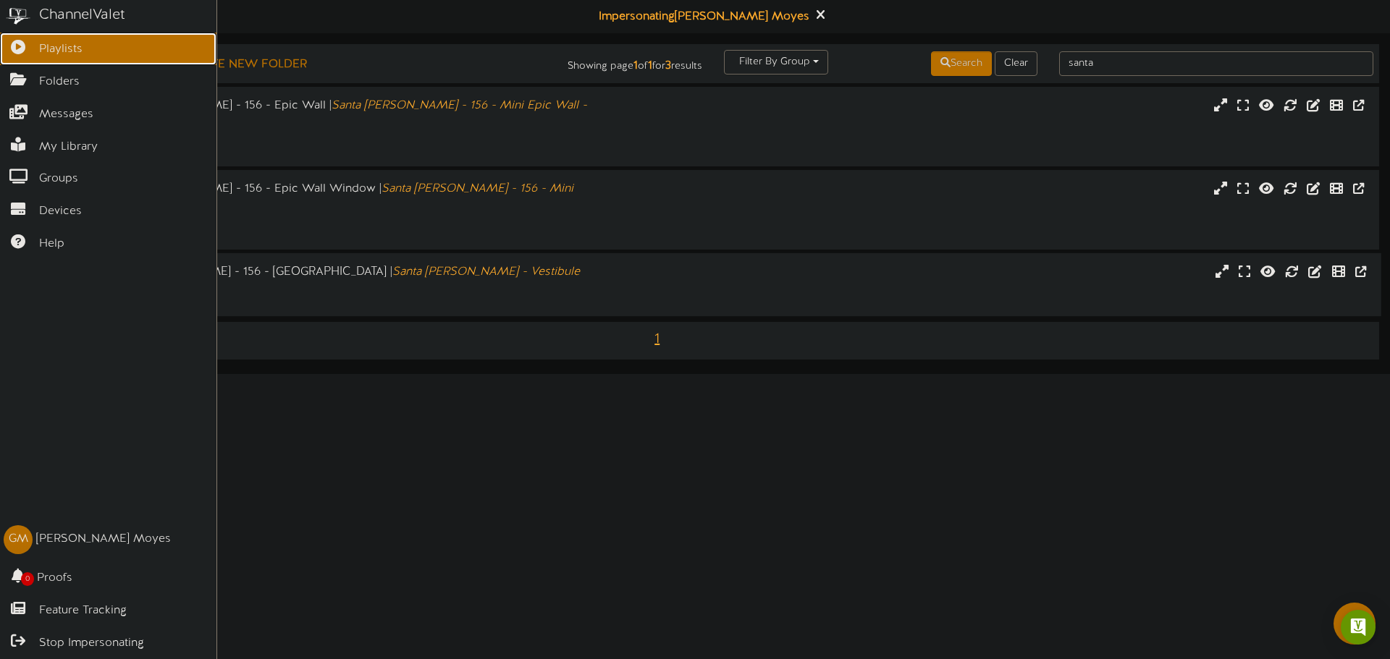
click at [24, 46] on icon at bounding box center [18, 45] width 36 height 11
